Goal: Information Seeking & Learning: Learn about a topic

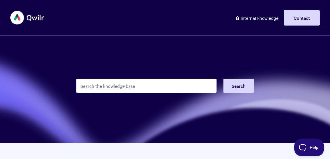
click at [129, 88] on input "Search the knowledge base" at bounding box center [146, 85] width 140 height 14
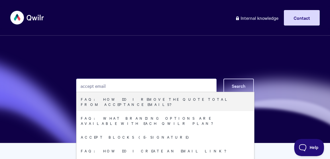
type input "accept email"
click at [238, 89] on button "Search" at bounding box center [238, 85] width 30 height 14
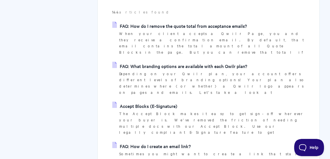
scroll to position [101, 0]
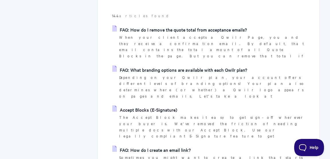
click at [148, 33] on link "FAQ: How do I remove the quote total from acceptance emails?" at bounding box center [179, 29] width 135 height 9
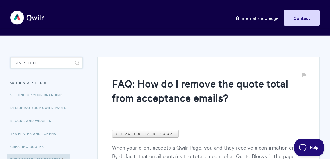
click at [36, 64] on input "Search" at bounding box center [46, 62] width 72 height 11
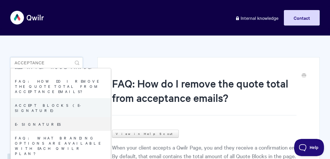
scroll to position [70, 0]
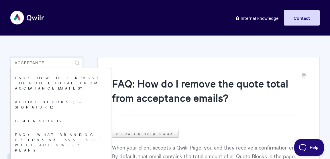
type input "acceptance"
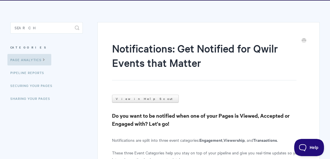
scroll to position [9, 0]
